Goal: Check status: Check status

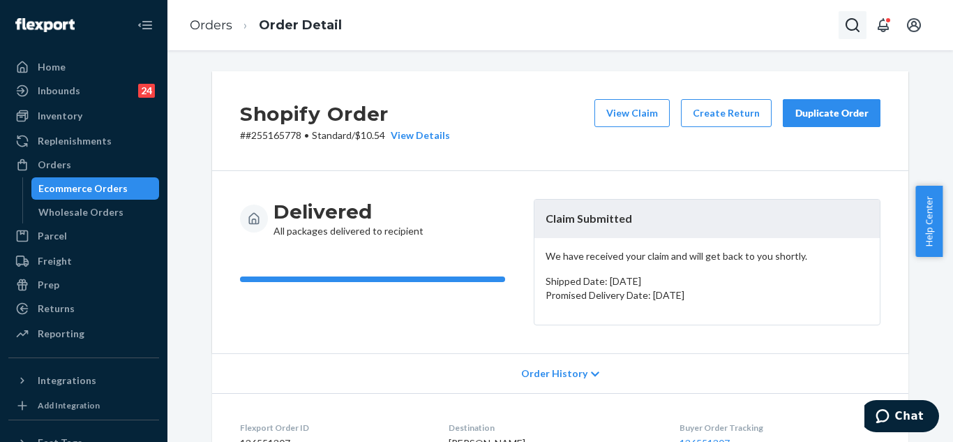
click at [860, 28] on icon "Open Search Box" at bounding box center [852, 25] width 17 height 17
click at [766, 36] on div at bounding box center [754, 25] width 223 height 28
click at [759, 27] on input "Search Input" at bounding box center [750, 25] width 172 height 14
paste input "#254194874 Complete"
type input "#254194874"
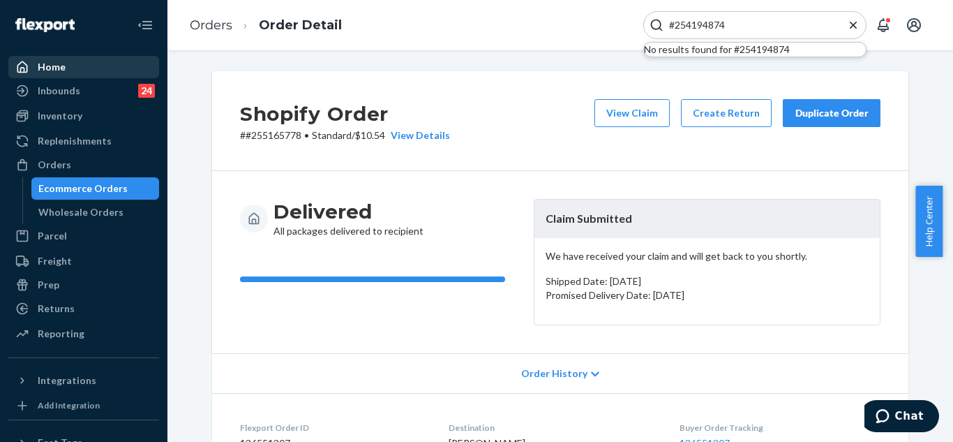
click at [77, 67] on div "Home" at bounding box center [84, 67] width 148 height 20
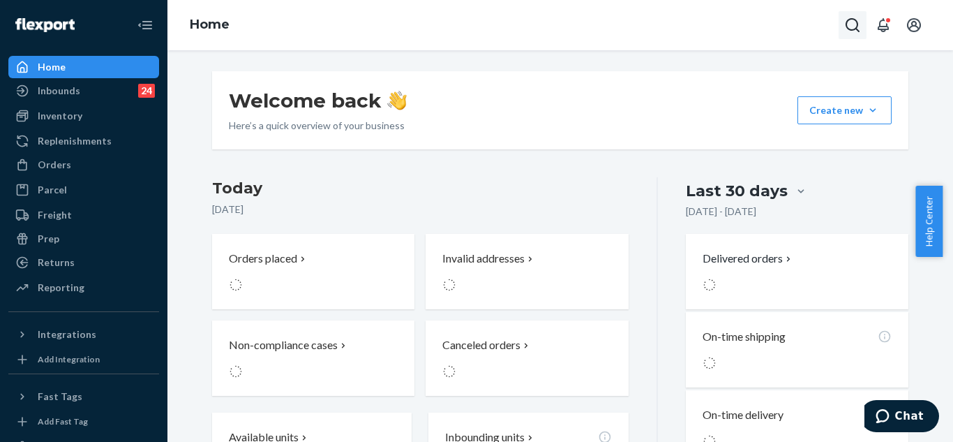
click at [856, 33] on icon "Open Search Box" at bounding box center [852, 25] width 17 height 17
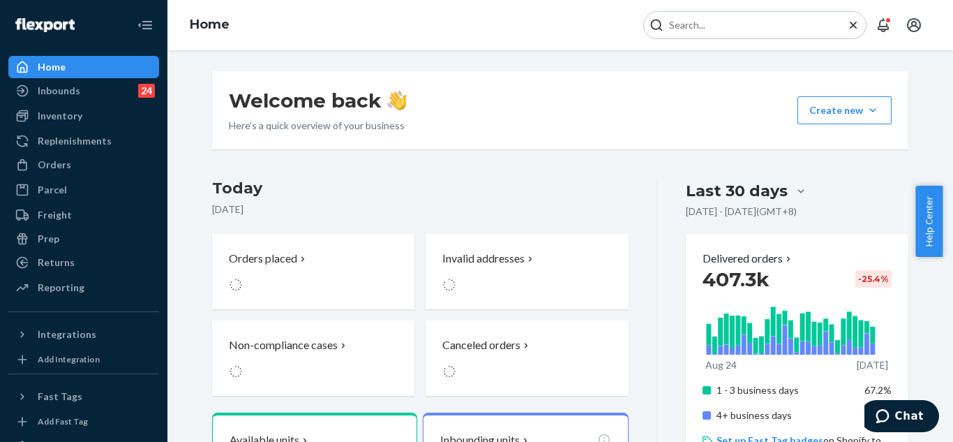
drag, startPoint x: 749, startPoint y: 33, endPoint x: 742, endPoint y: 24, distance: 11.4
click at [749, 33] on div at bounding box center [754, 25] width 223 height 28
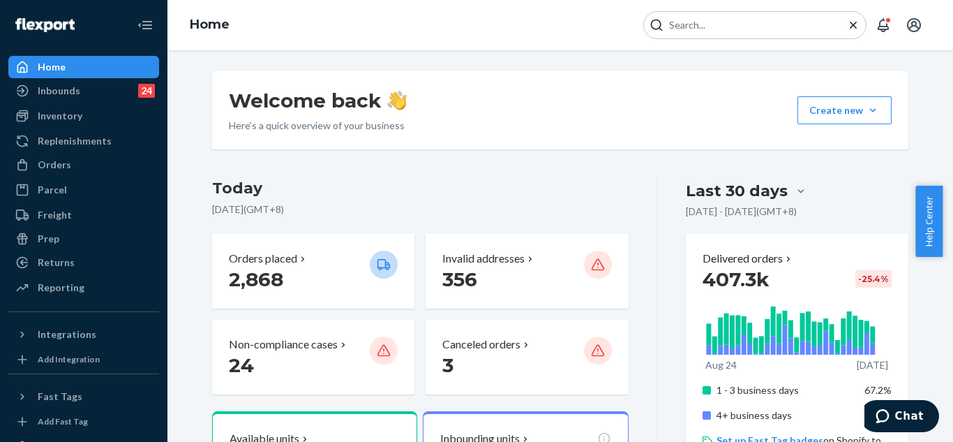
click at [742, 23] on input "Search Input" at bounding box center [750, 25] width 172 height 14
paste input "#254194874 Complete"
type input "#254194874"
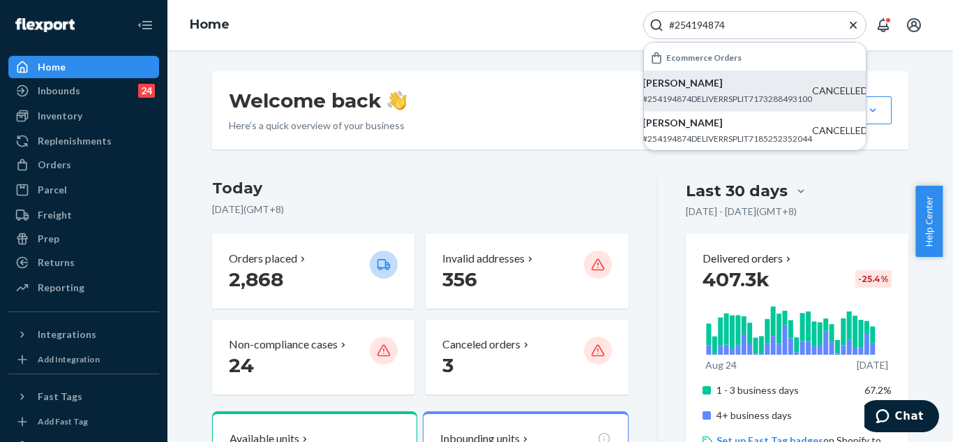
click at [703, 100] on p "#254194874DELIVERRSPLIT7173288493100" at bounding box center [728, 99] width 170 height 12
click at [703, 100] on div "Welcome back Here’s a quick overview of your business Create new Create new inb…" at bounding box center [560, 245] width 786 height 391
